Goal: Information Seeking & Learning: Learn about a topic

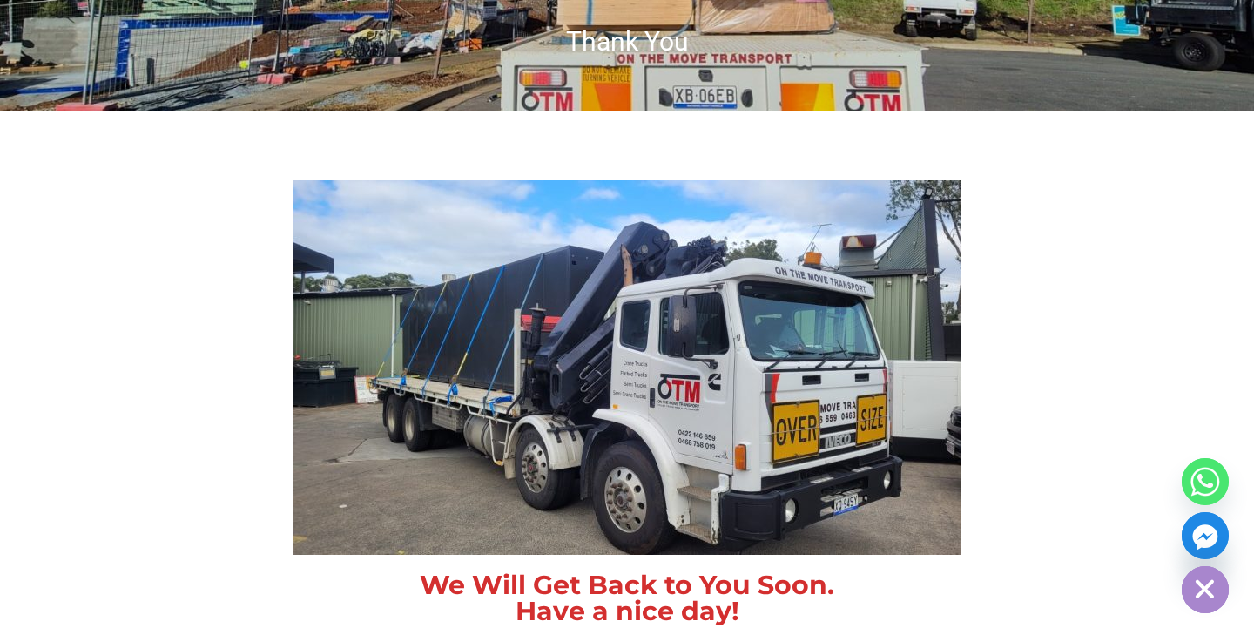
scroll to position [316, 0]
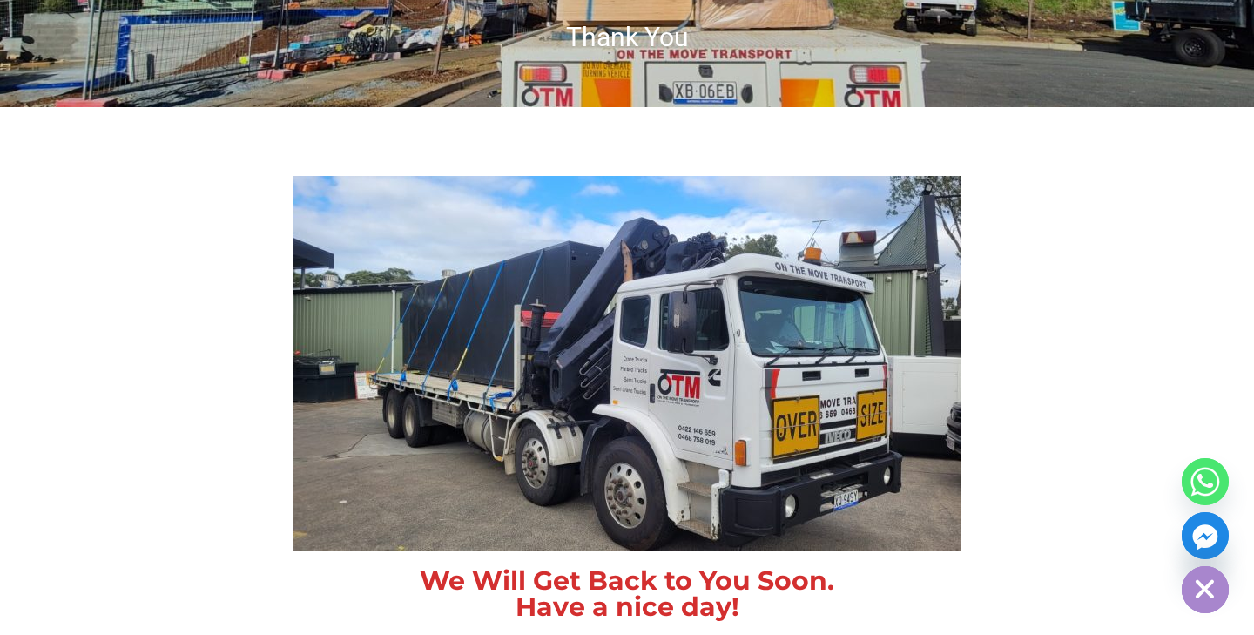
click at [358, 310] on img at bounding box center [626, 363] width 669 height 374
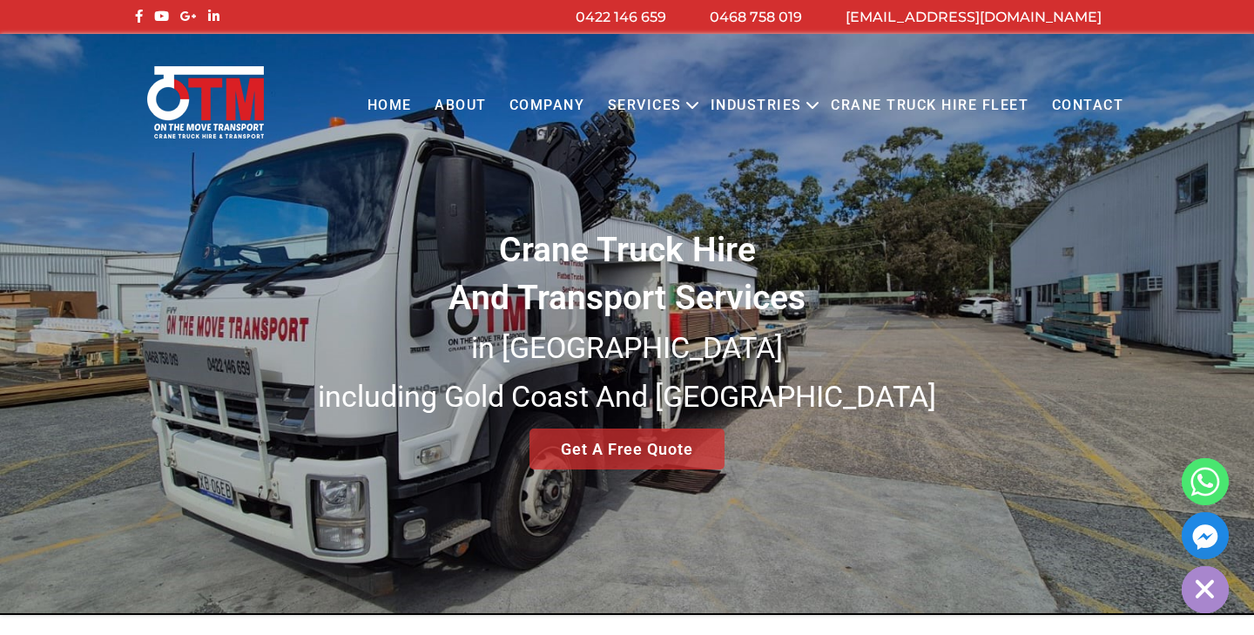
scroll to position [122, 141]
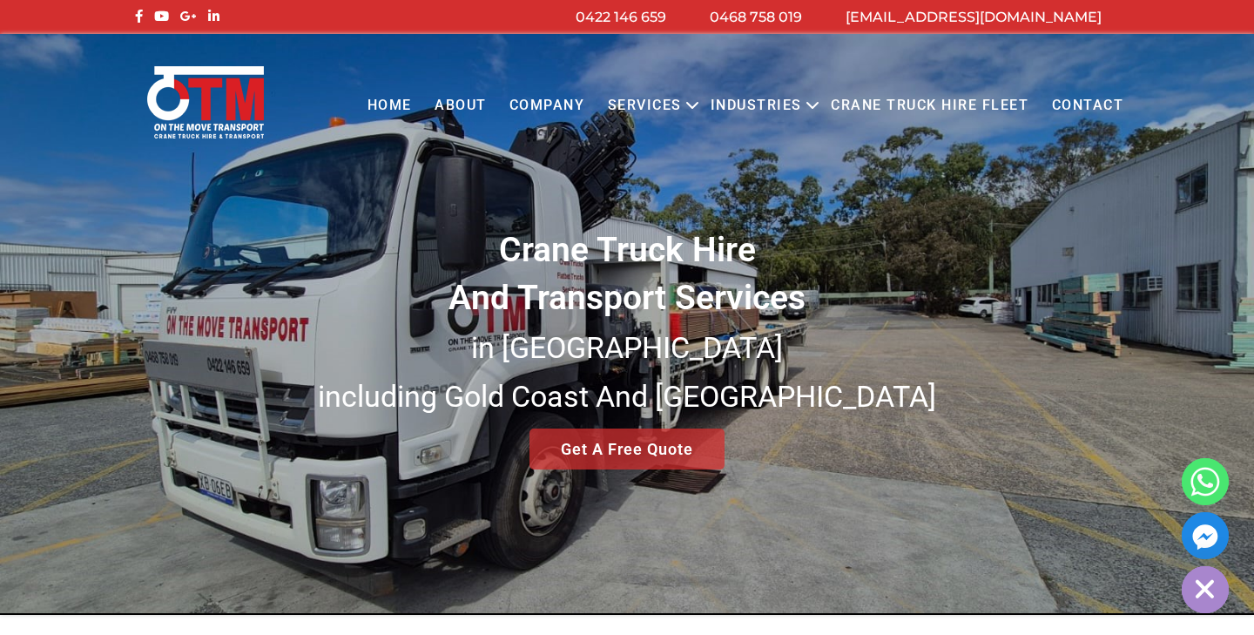
click at [453, 104] on link "About" at bounding box center [460, 106] width 75 height 48
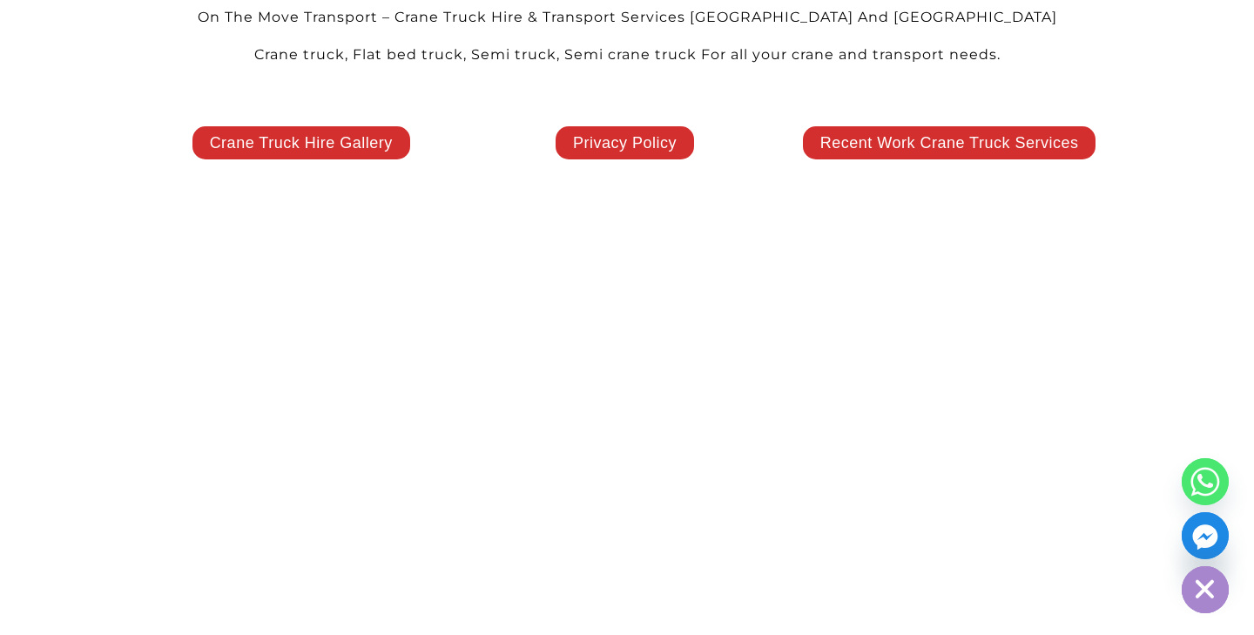
scroll to position [3573, 0]
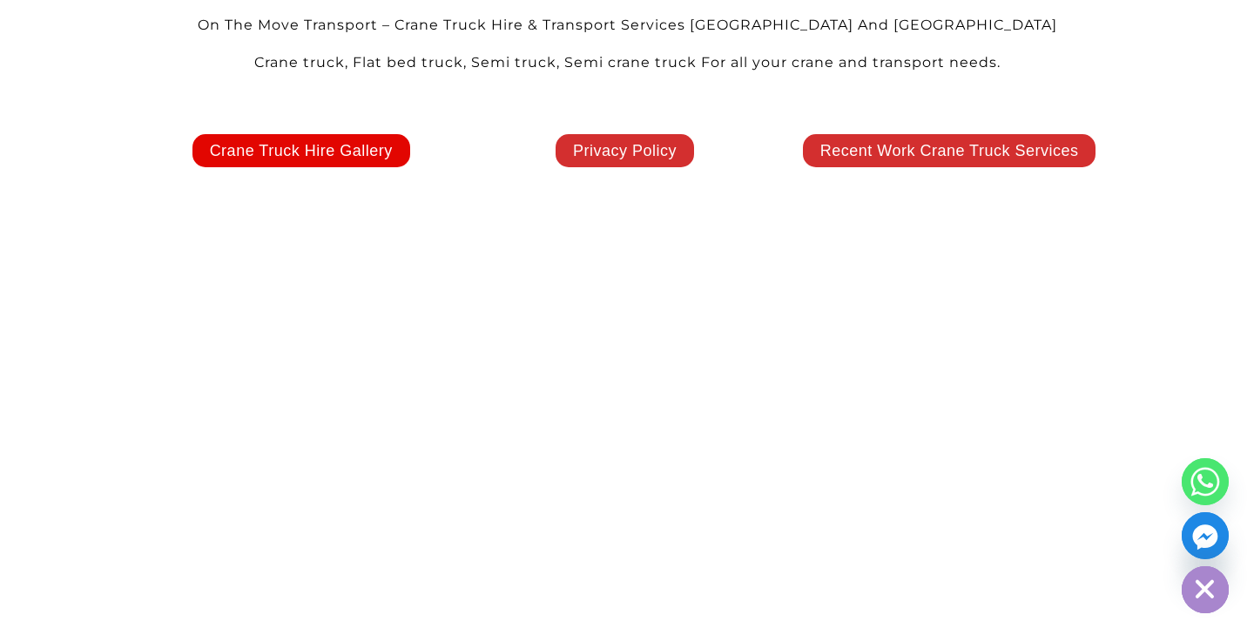
click at [285, 143] on span "Crane Truck Hire Gallery" at bounding box center [301, 151] width 183 height 16
click at [280, 143] on span "Crane Truck Hire Gallery" at bounding box center [301, 151] width 183 height 16
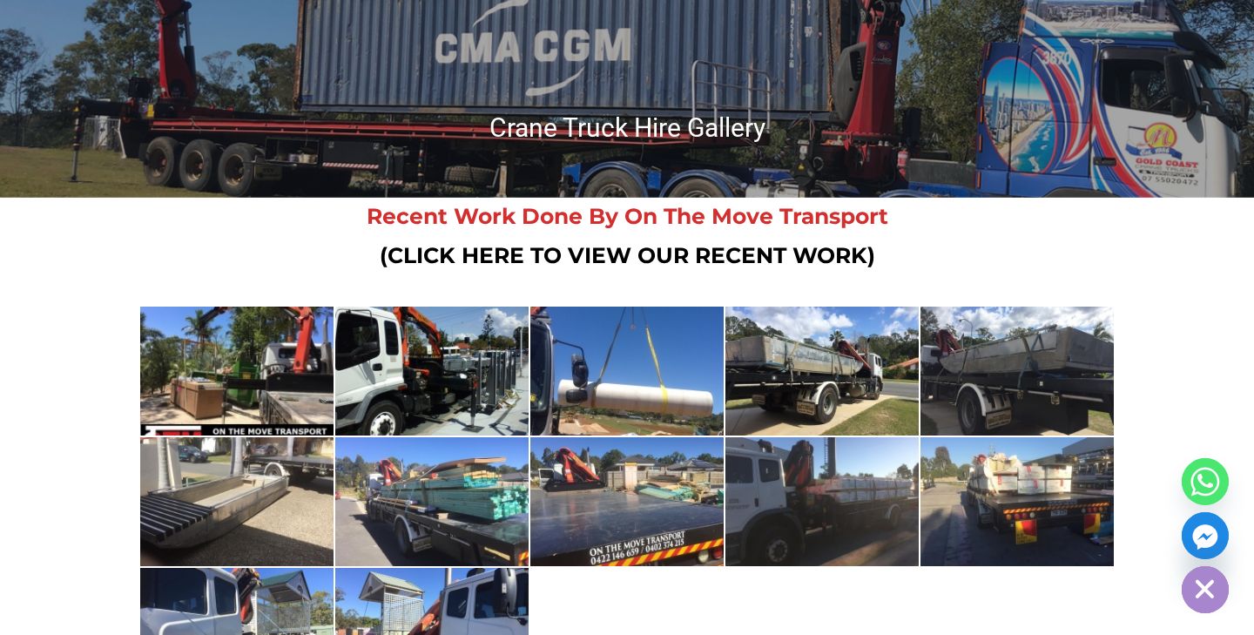
scroll to position [162, 0]
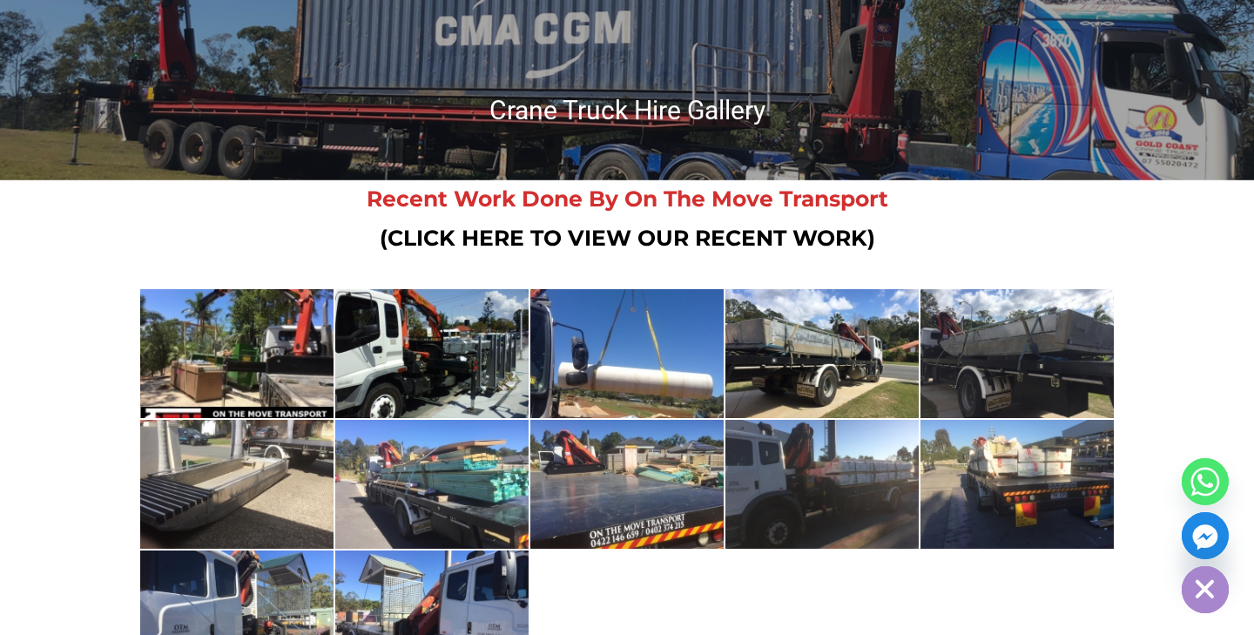
click at [261, 366] on link at bounding box center [236, 353] width 193 height 129
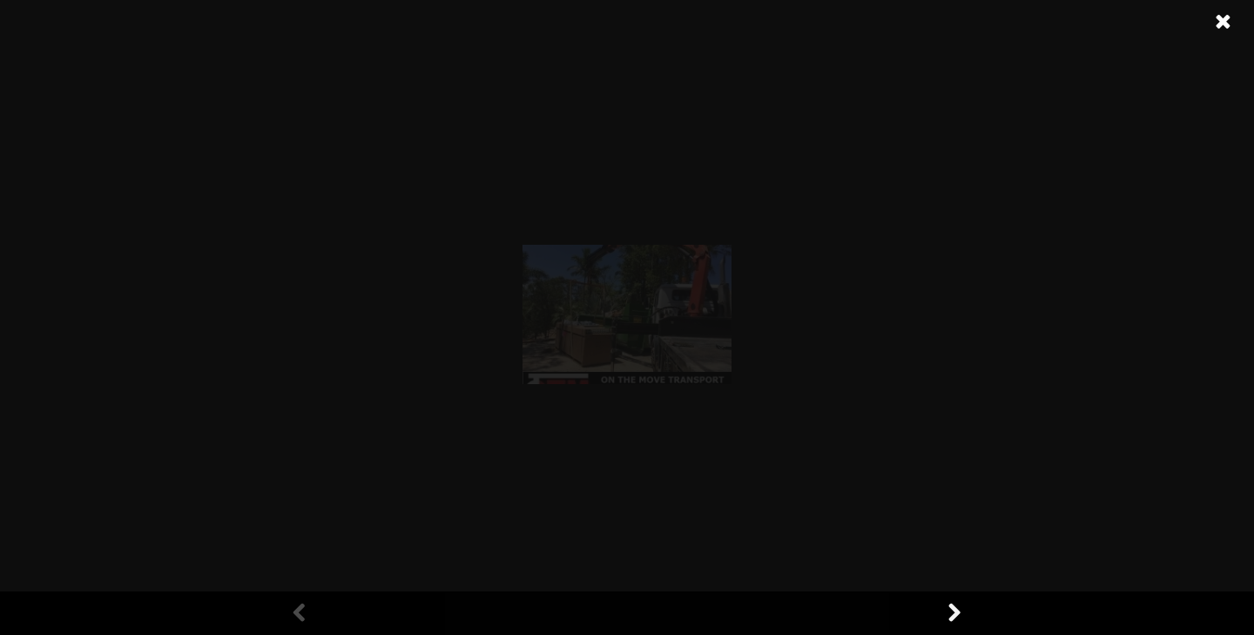
click at [261, 366] on div at bounding box center [627, 317] width 1254 height 635
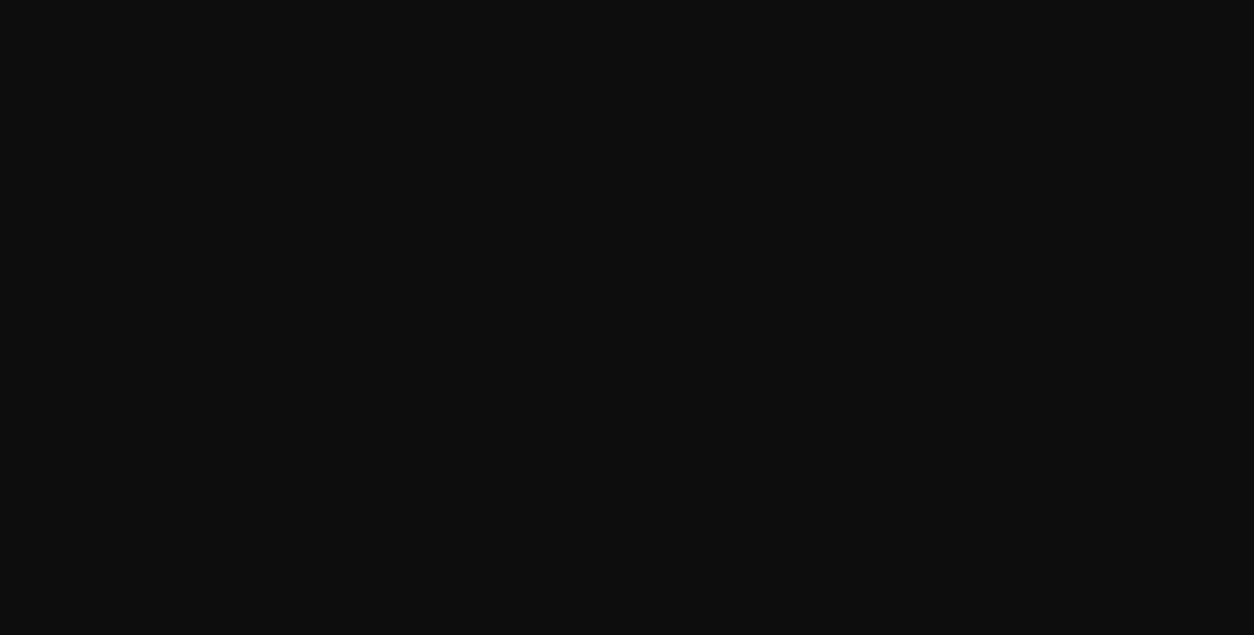
scroll to position [82, 0]
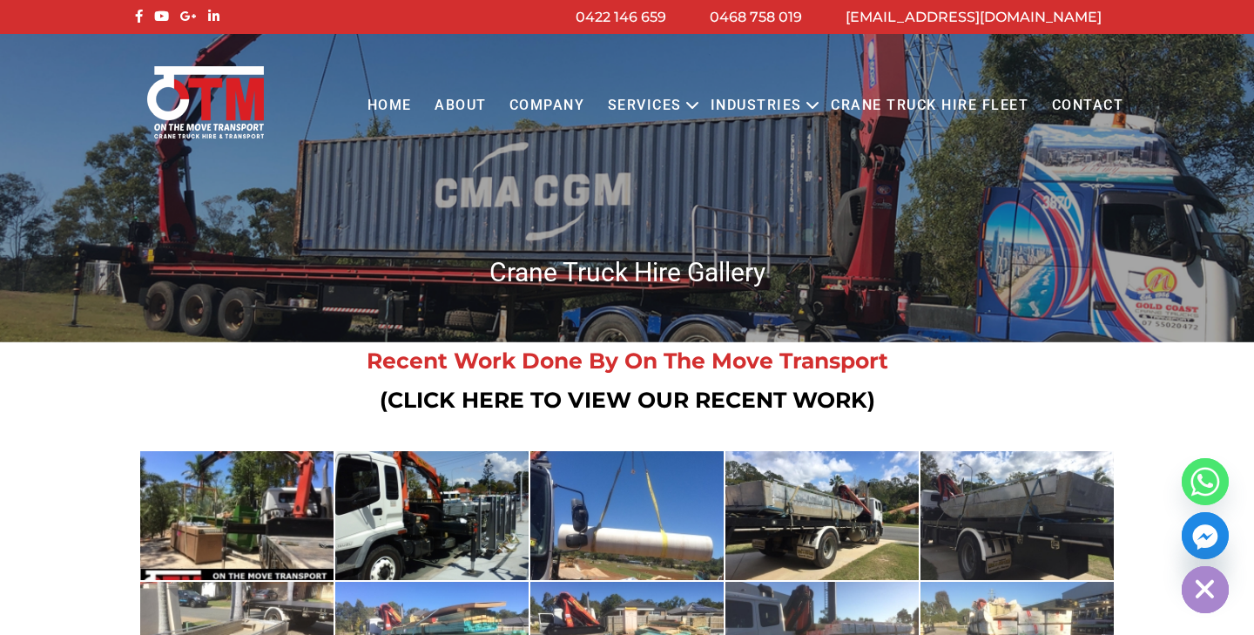
click at [441, 102] on link "About" at bounding box center [460, 106] width 75 height 48
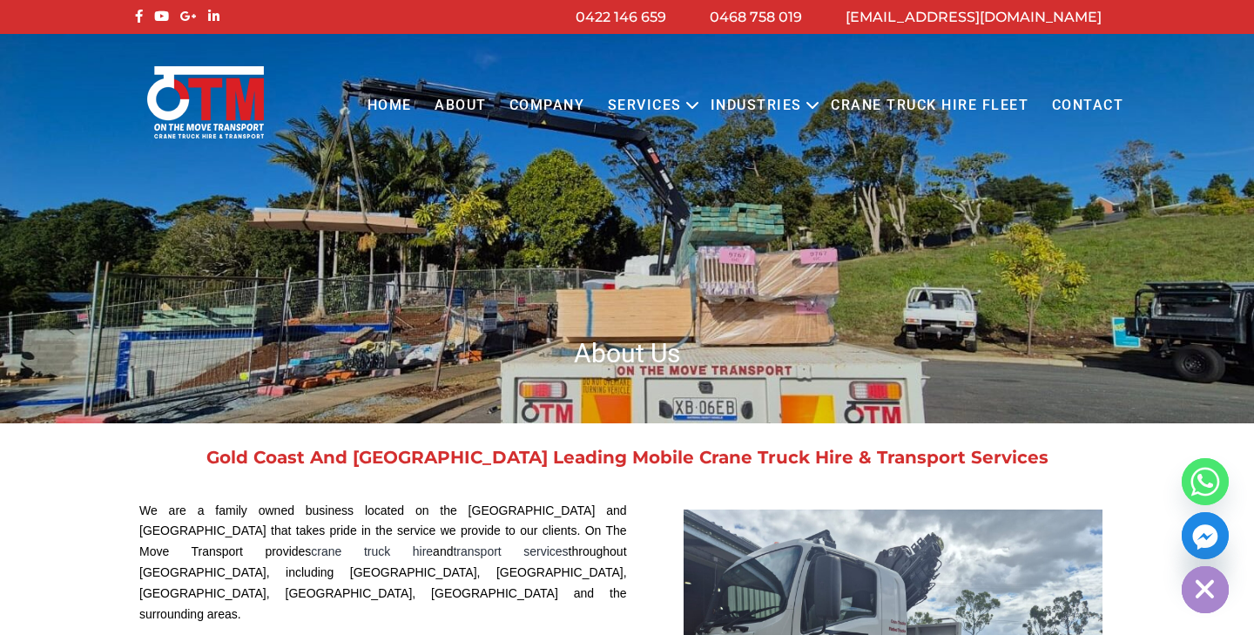
click at [547, 102] on link "COMPANY" at bounding box center [547, 106] width 98 height 48
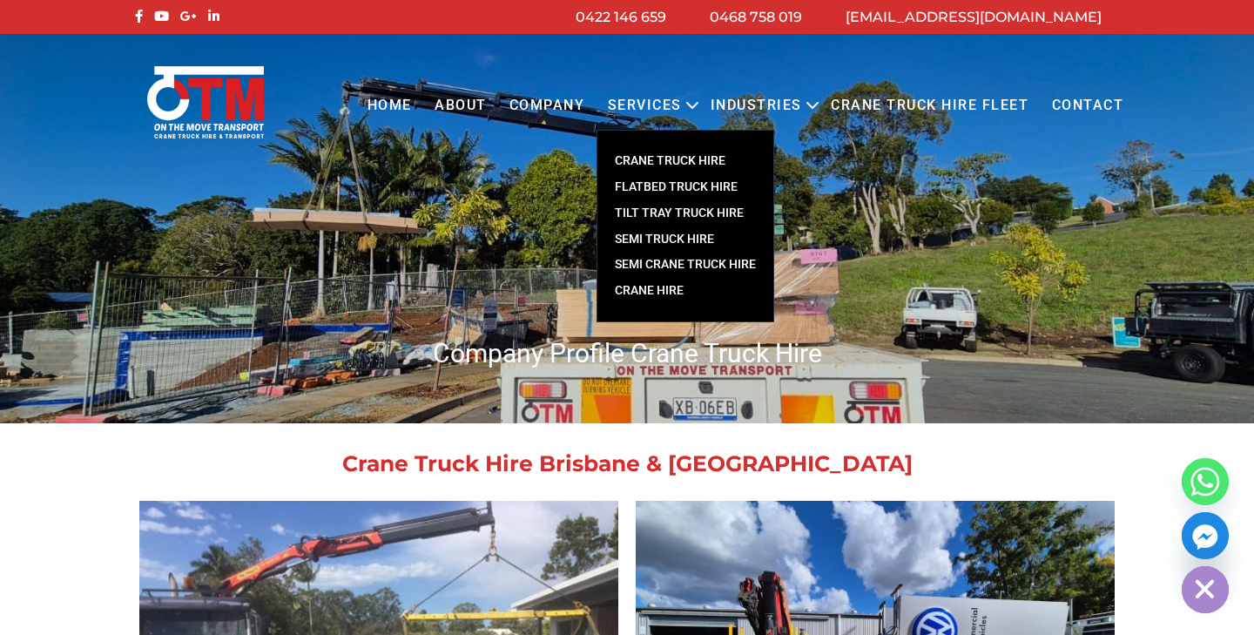
click at [661, 158] on link "CRANE TRUCK HIRE" at bounding box center [685, 161] width 176 height 26
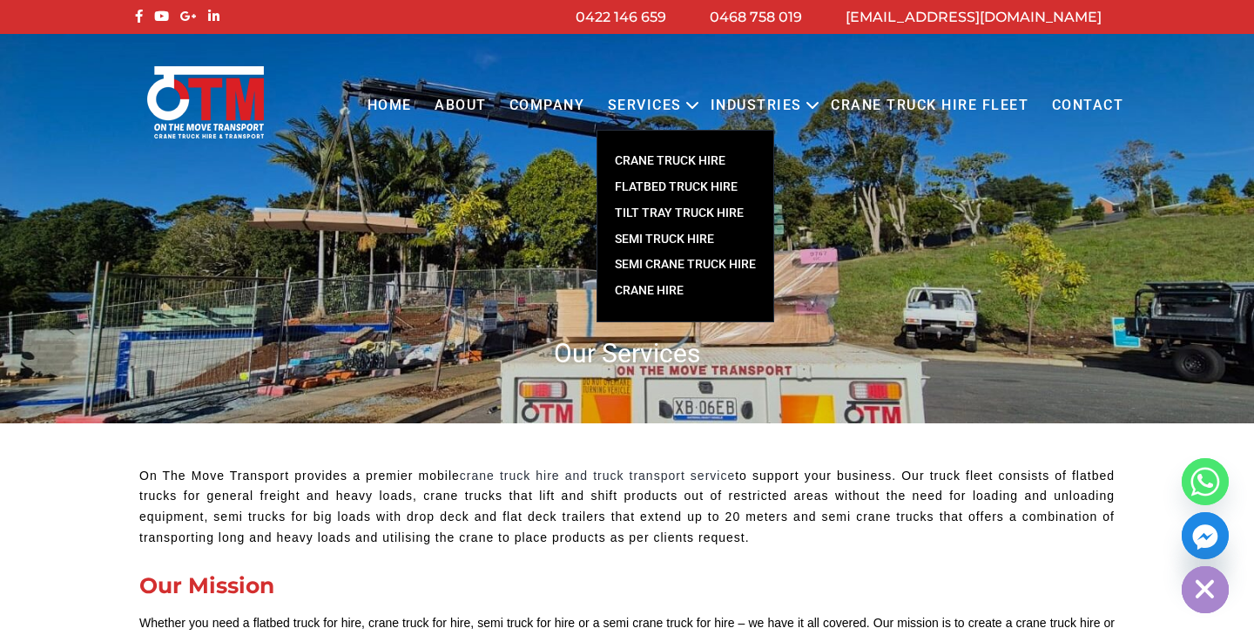
click at [657, 185] on link "FLATBED TRUCK HIRE" at bounding box center [685, 187] width 176 height 26
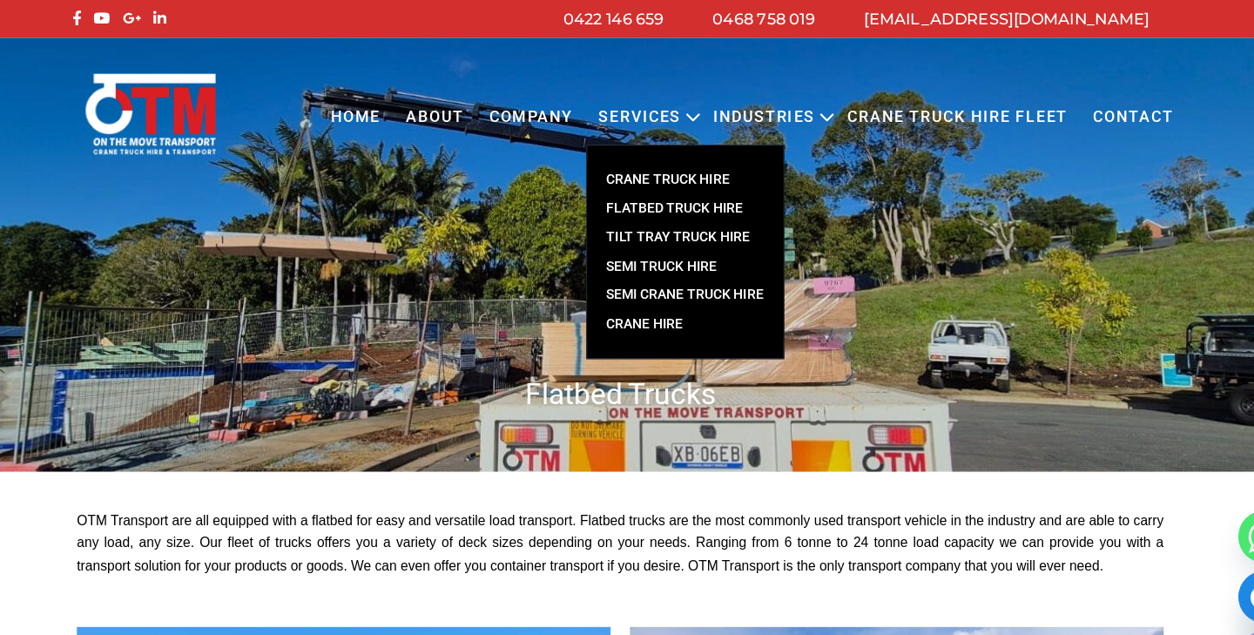
click at [603, 207] on link "TILT TRAY TRUCK HIRE" at bounding box center [685, 213] width 176 height 26
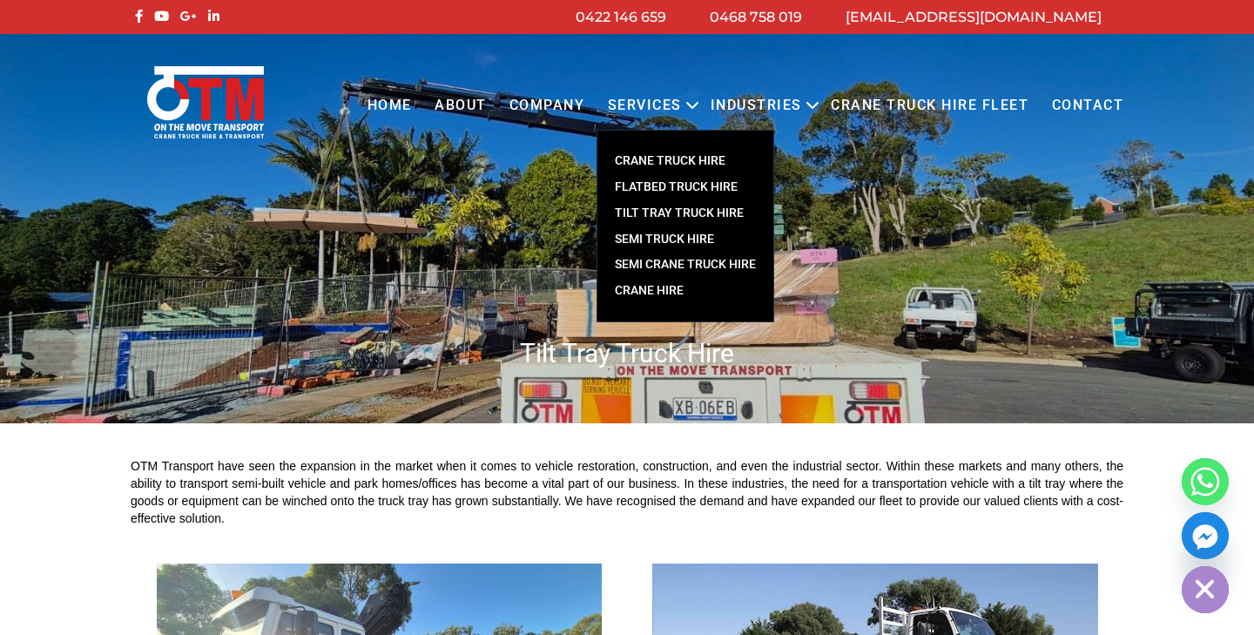
click at [661, 233] on link "SEMI TRUCK HIRE" at bounding box center [685, 239] width 176 height 26
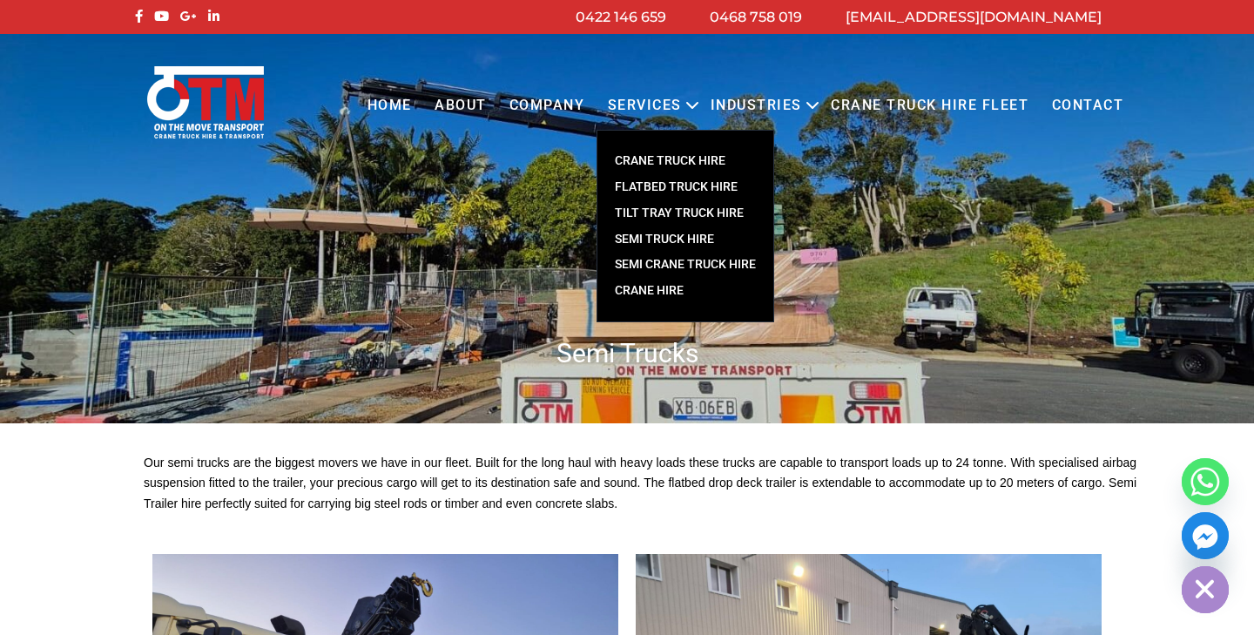
click at [662, 264] on link "SEMI CRANE TRUCK HIRE" at bounding box center [685, 265] width 176 height 26
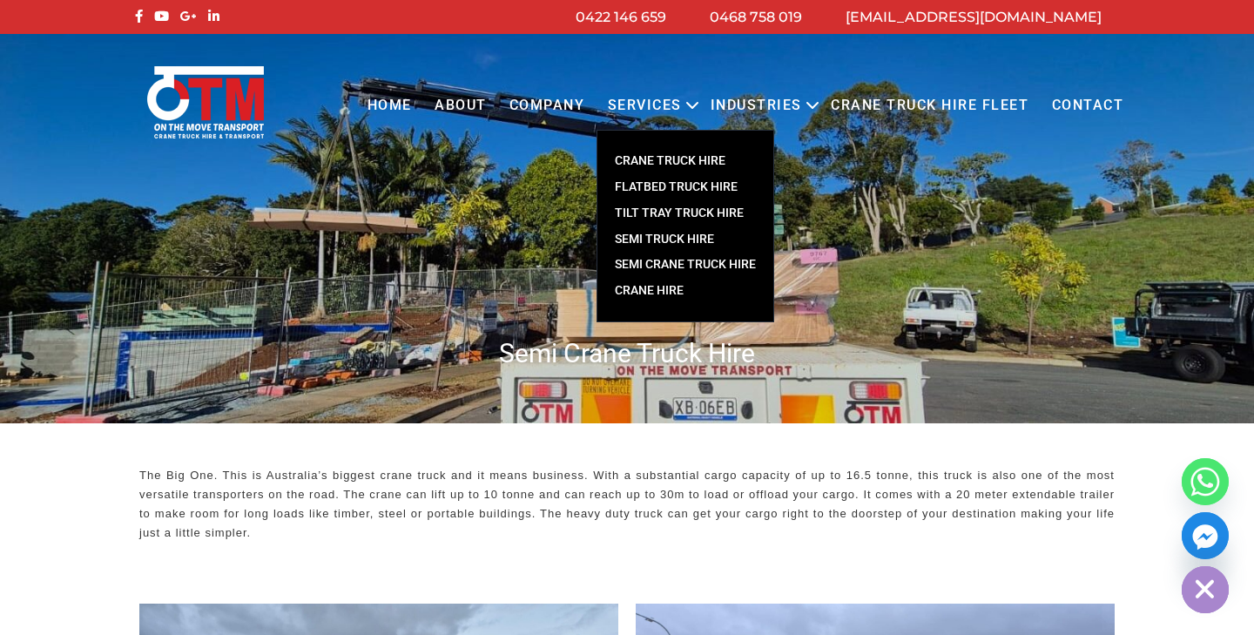
click at [644, 287] on link "Crane Hire" at bounding box center [685, 291] width 176 height 26
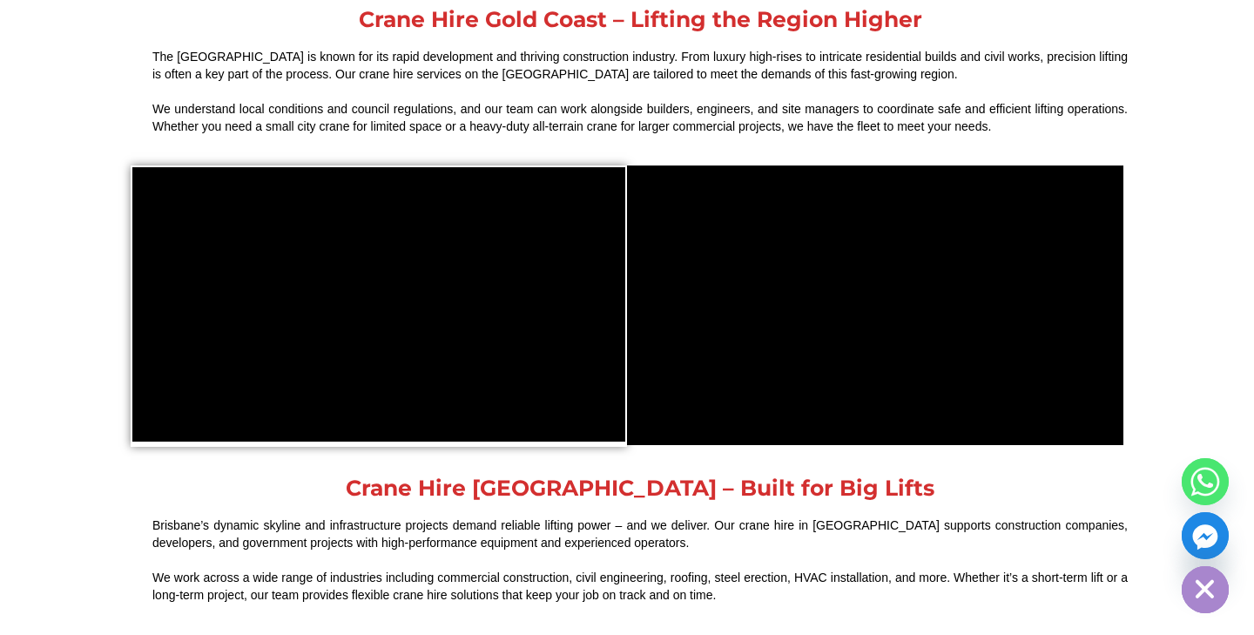
scroll to position [1783, 0]
